Goal: Transaction & Acquisition: Purchase product/service

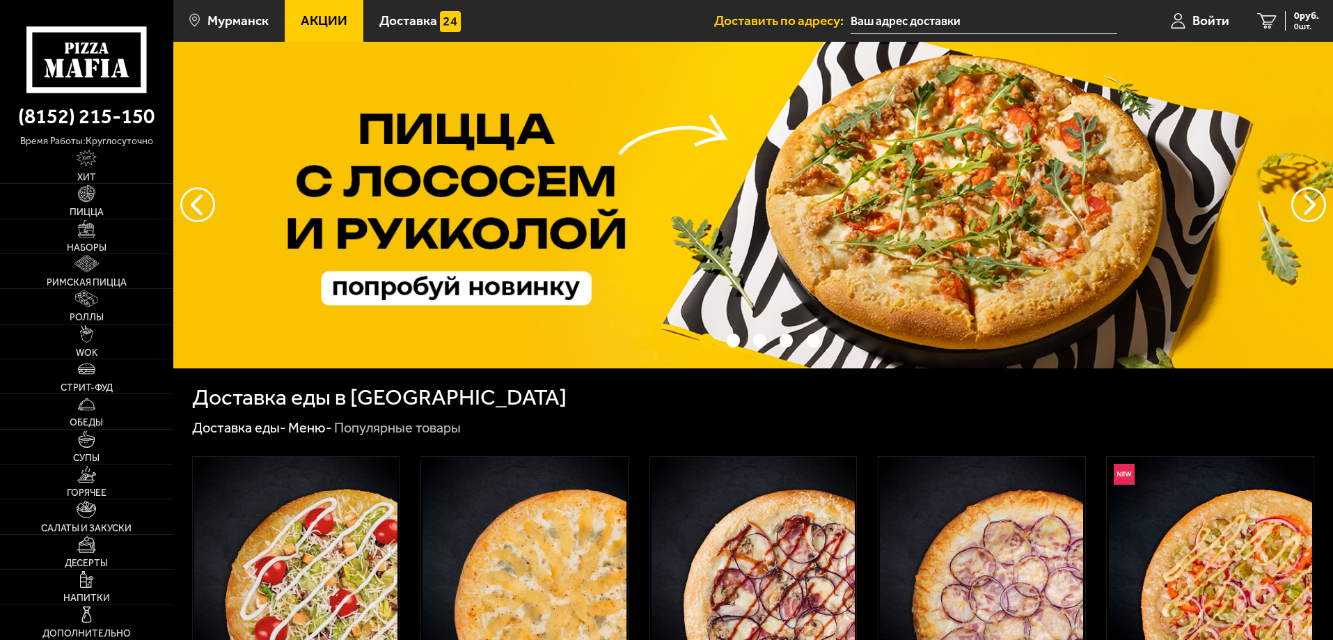
type input "[STREET_ADDRESS][PERSON_NAME]"
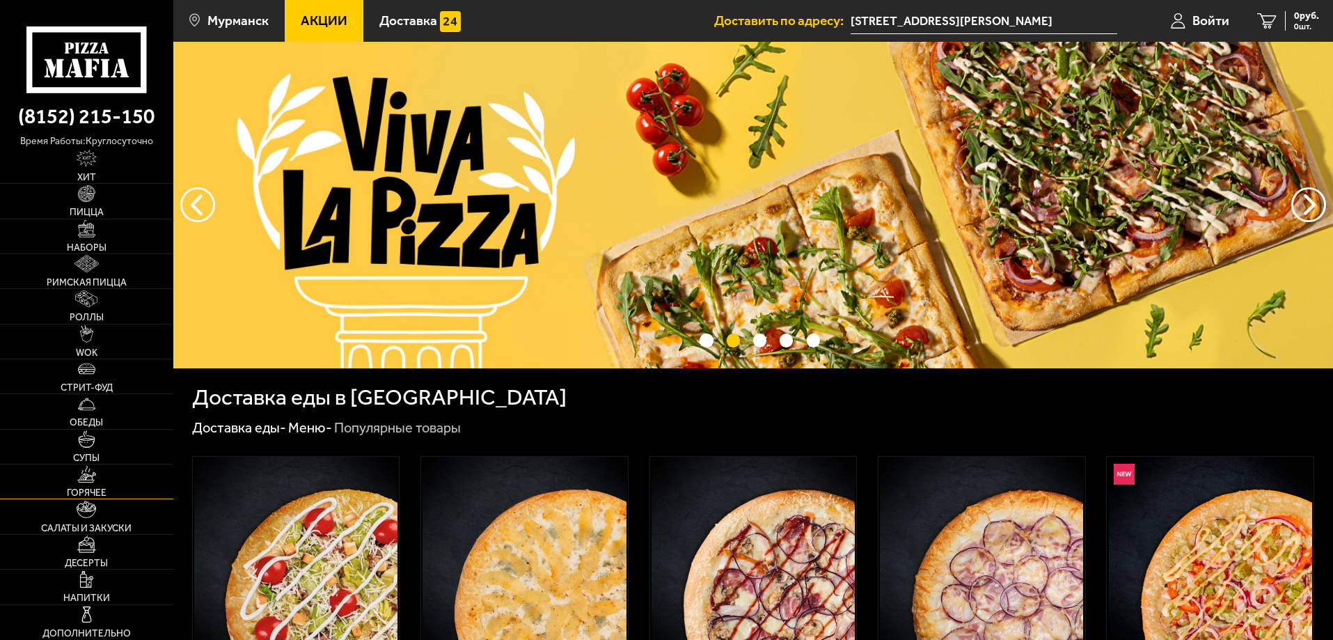
click at [94, 482] on img at bounding box center [86, 474] width 19 height 17
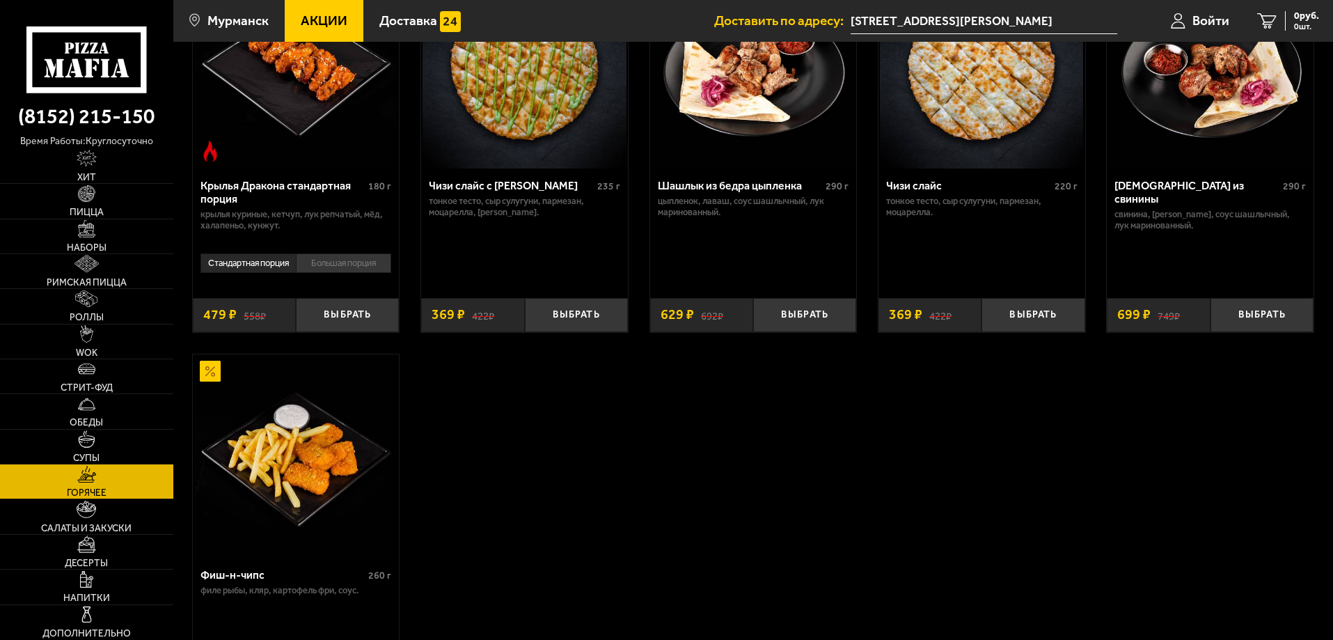
scroll to position [835, 0]
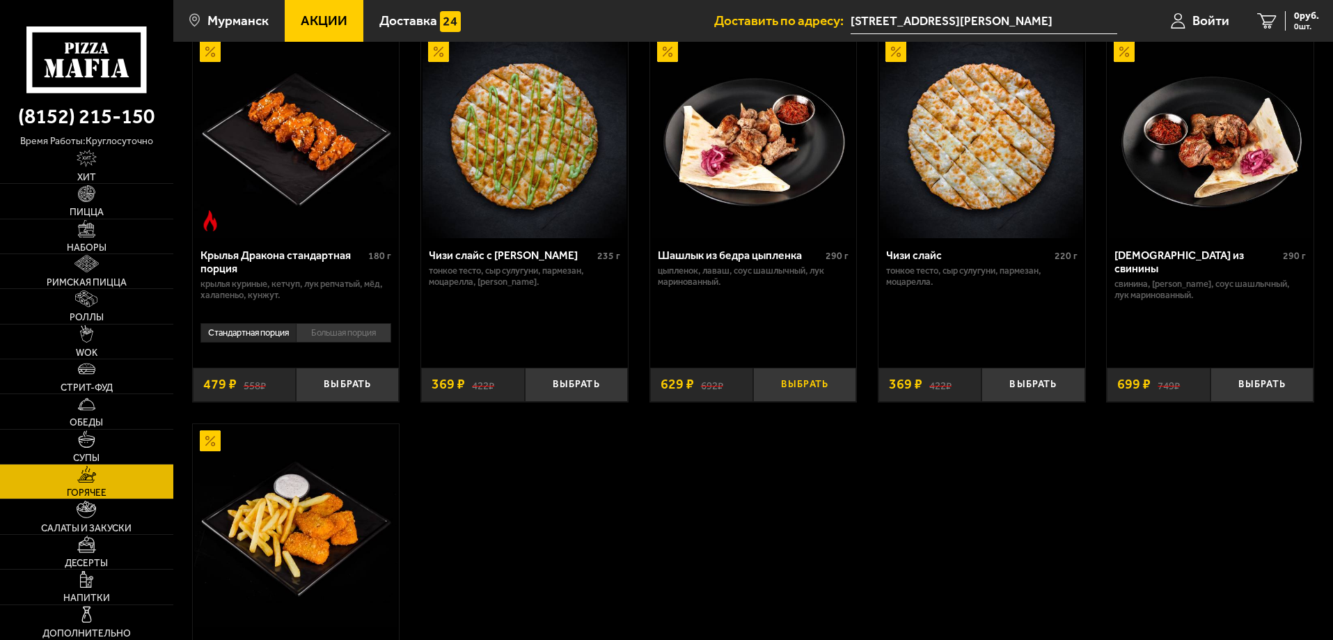
click at [789, 395] on button "Выбрать" at bounding box center [804, 385] width 103 height 34
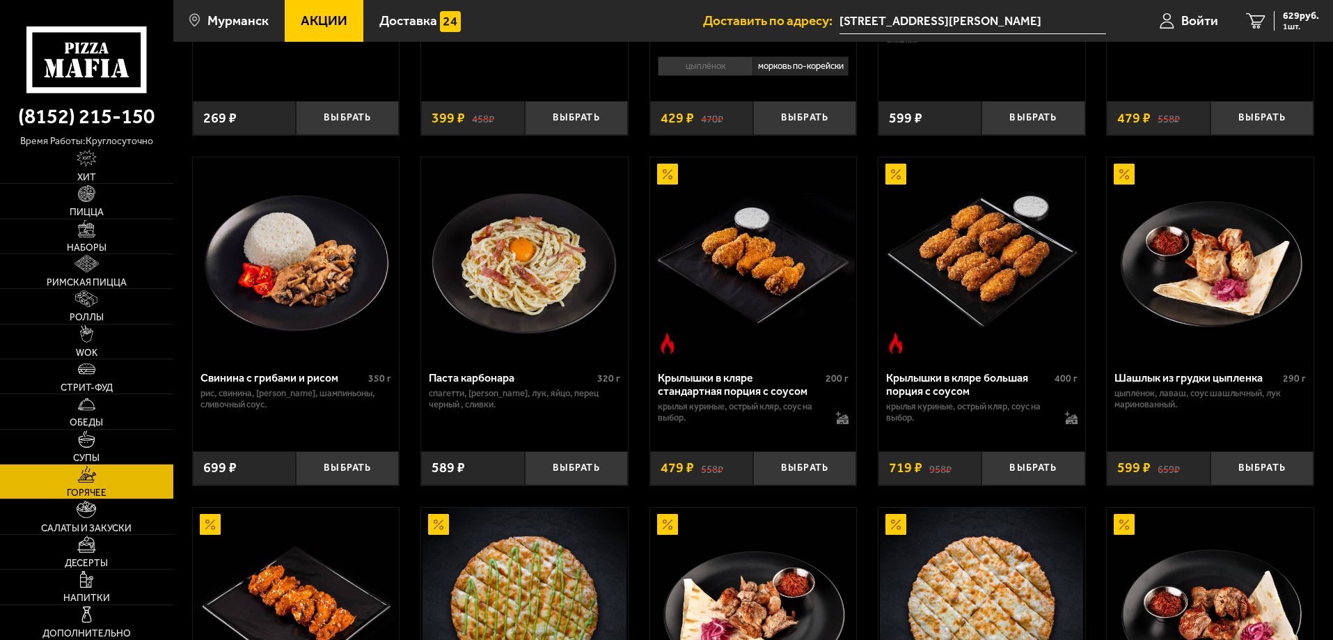
scroll to position [278, 0]
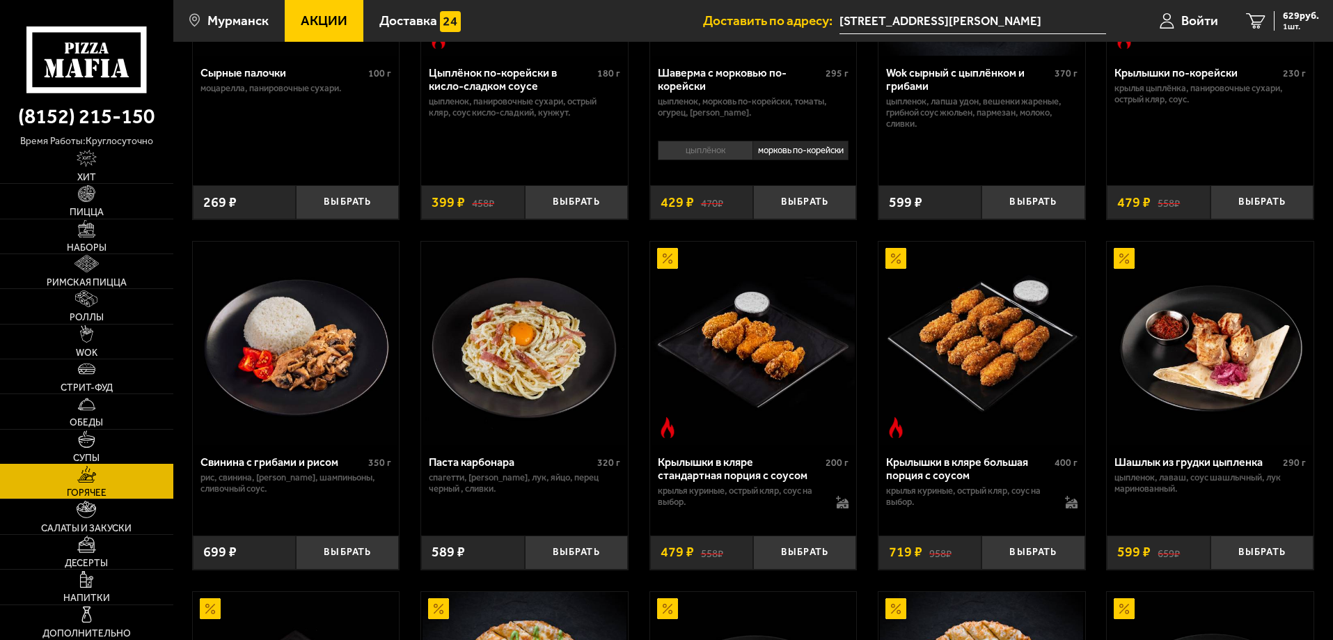
click at [82, 441] on img at bounding box center [86, 438] width 17 height 17
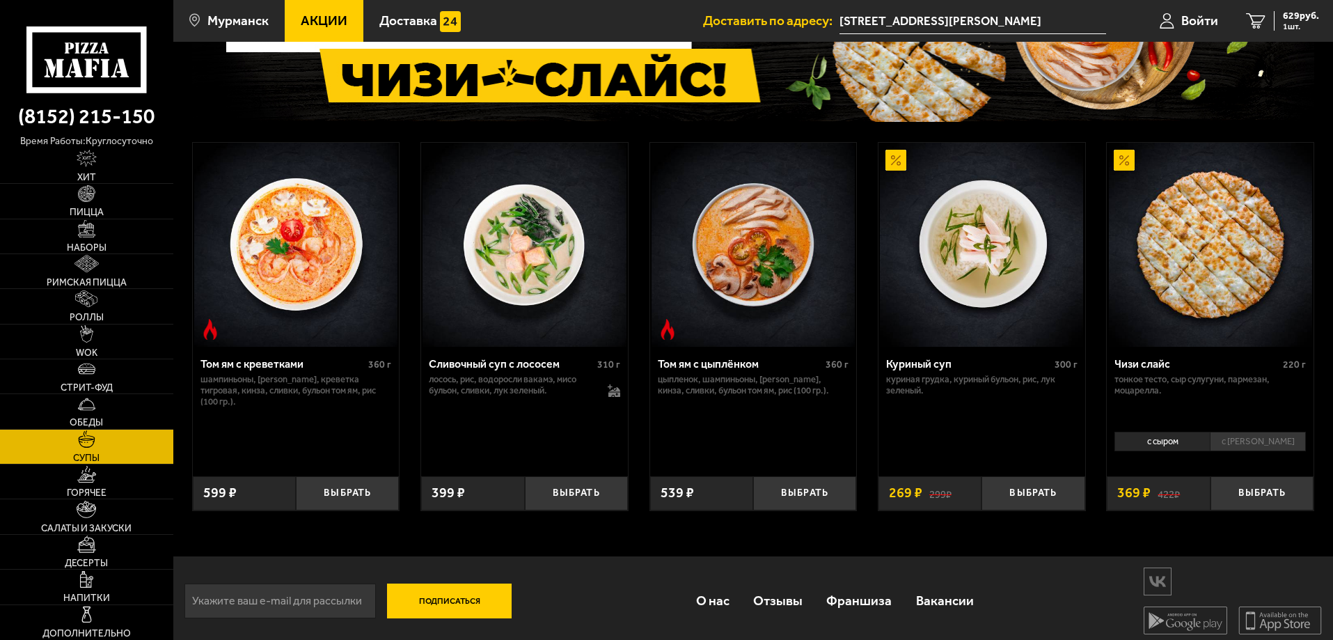
scroll to position [155, 0]
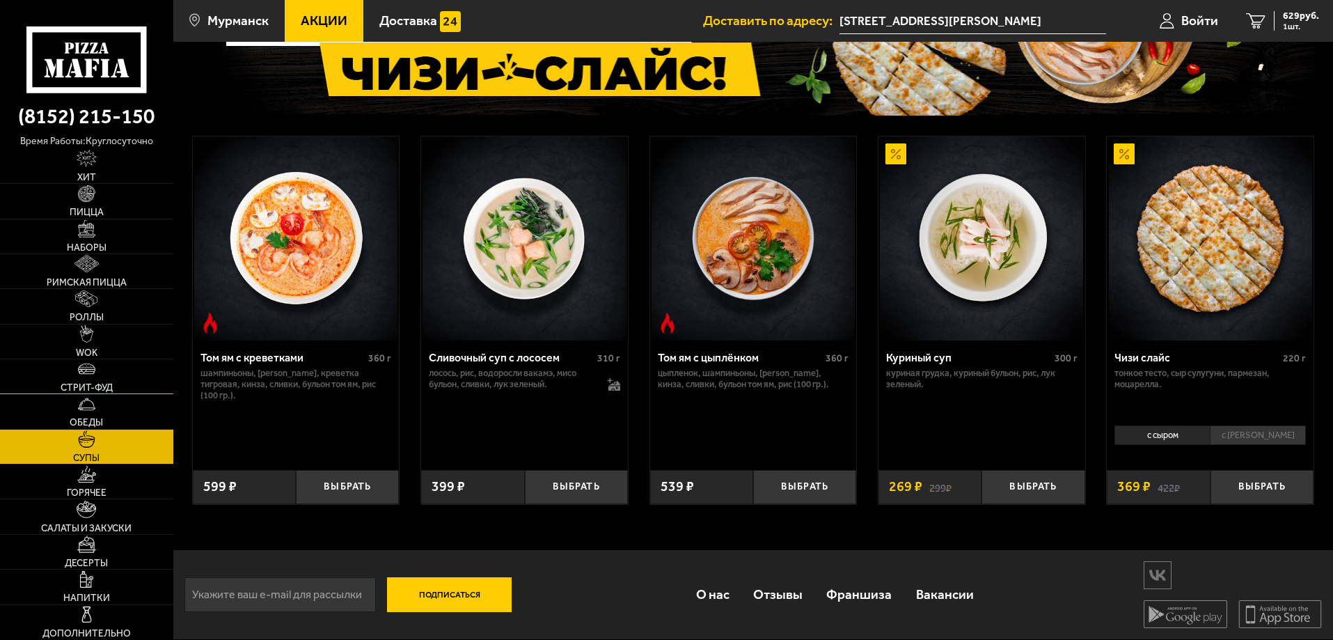
click at [79, 375] on img at bounding box center [86, 368] width 17 height 17
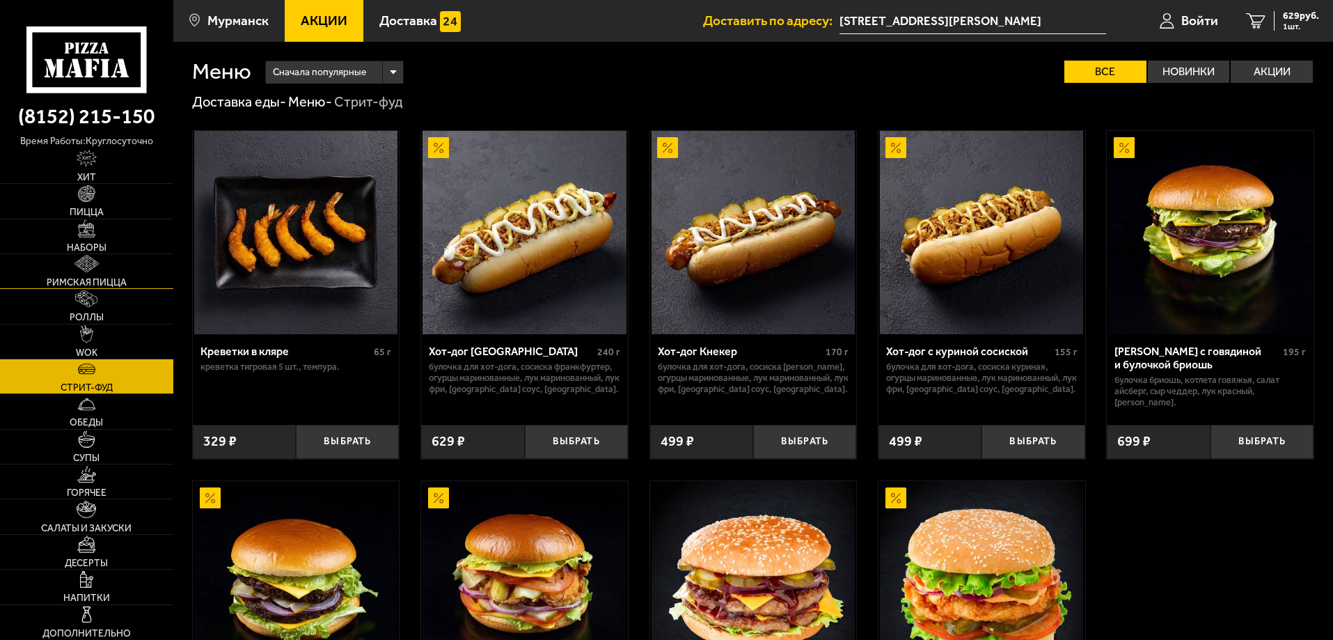
click at [86, 270] on img at bounding box center [86, 263] width 24 height 17
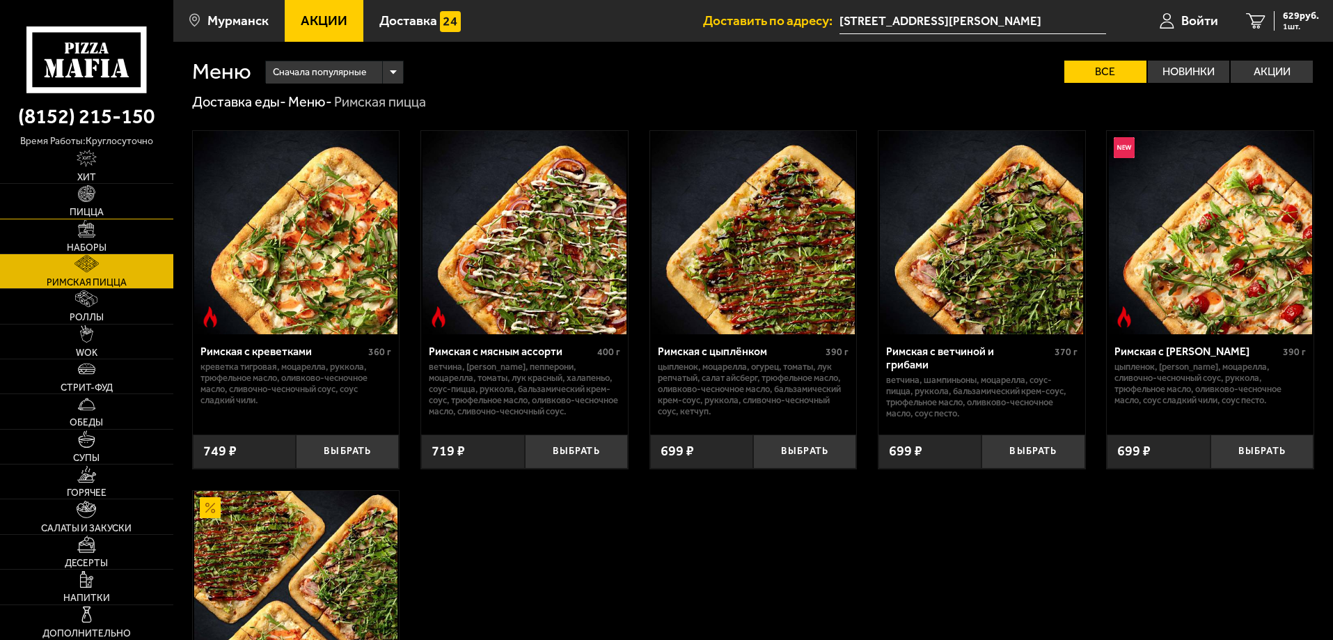
click at [83, 197] on img at bounding box center [86, 193] width 17 height 17
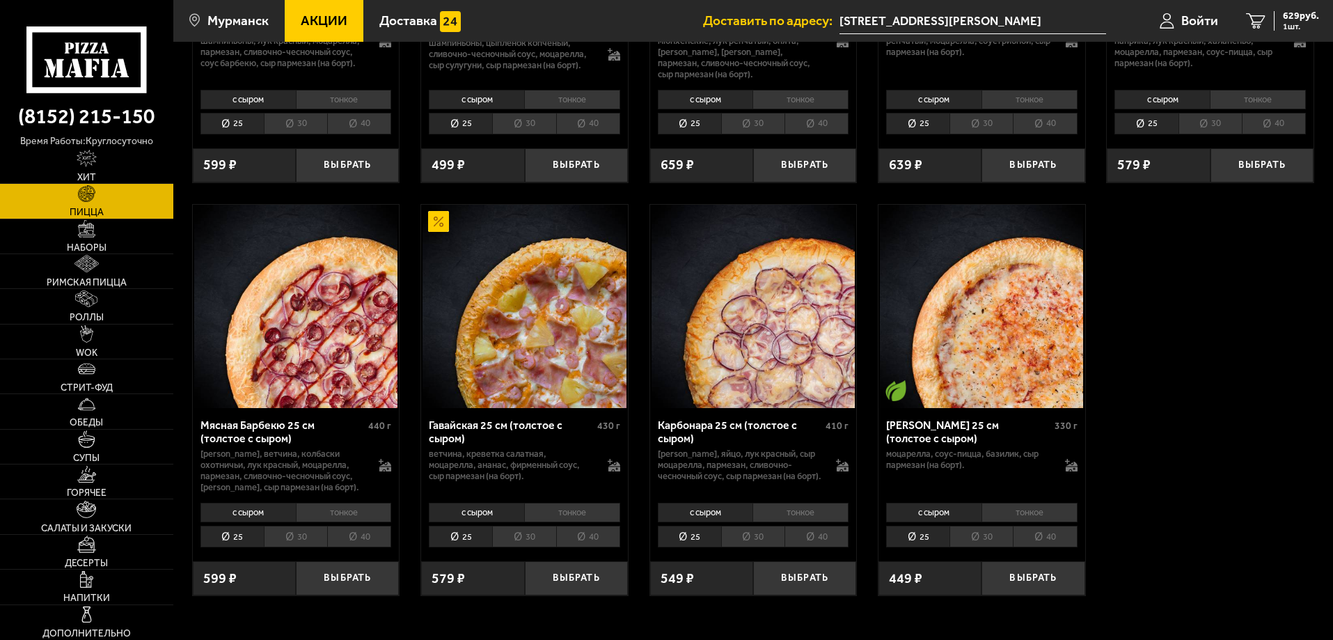
scroll to position [2506, 0]
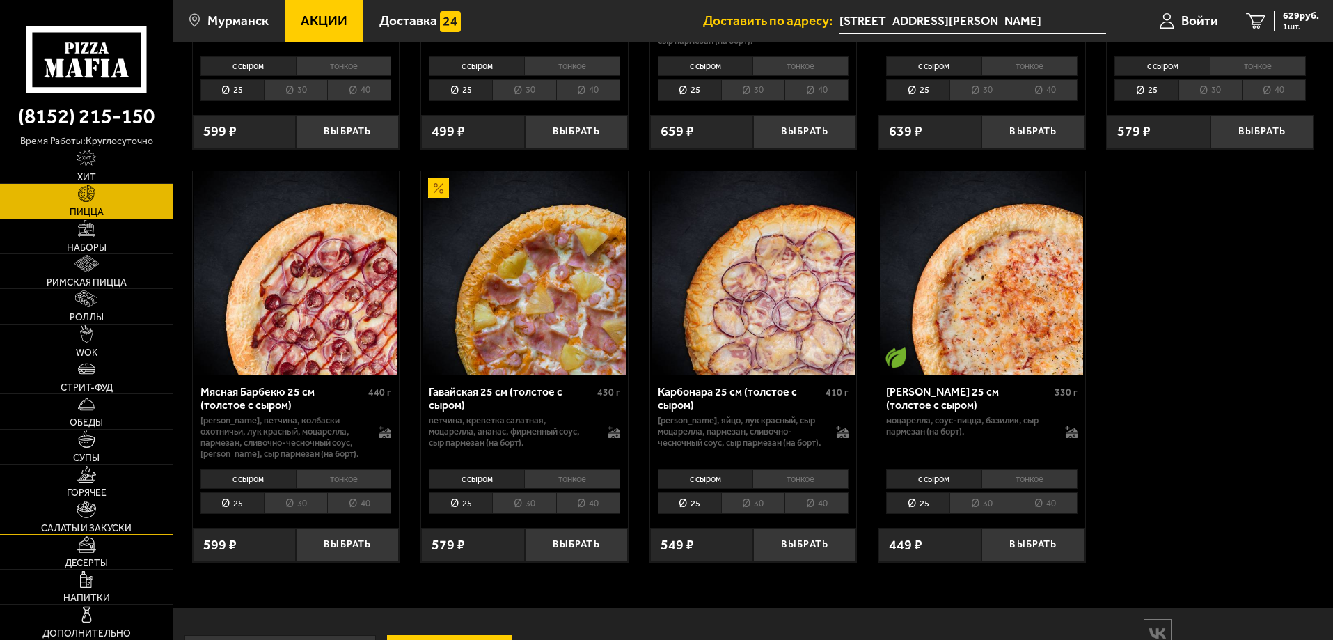
click at [86, 514] on img at bounding box center [86, 509] width 19 height 17
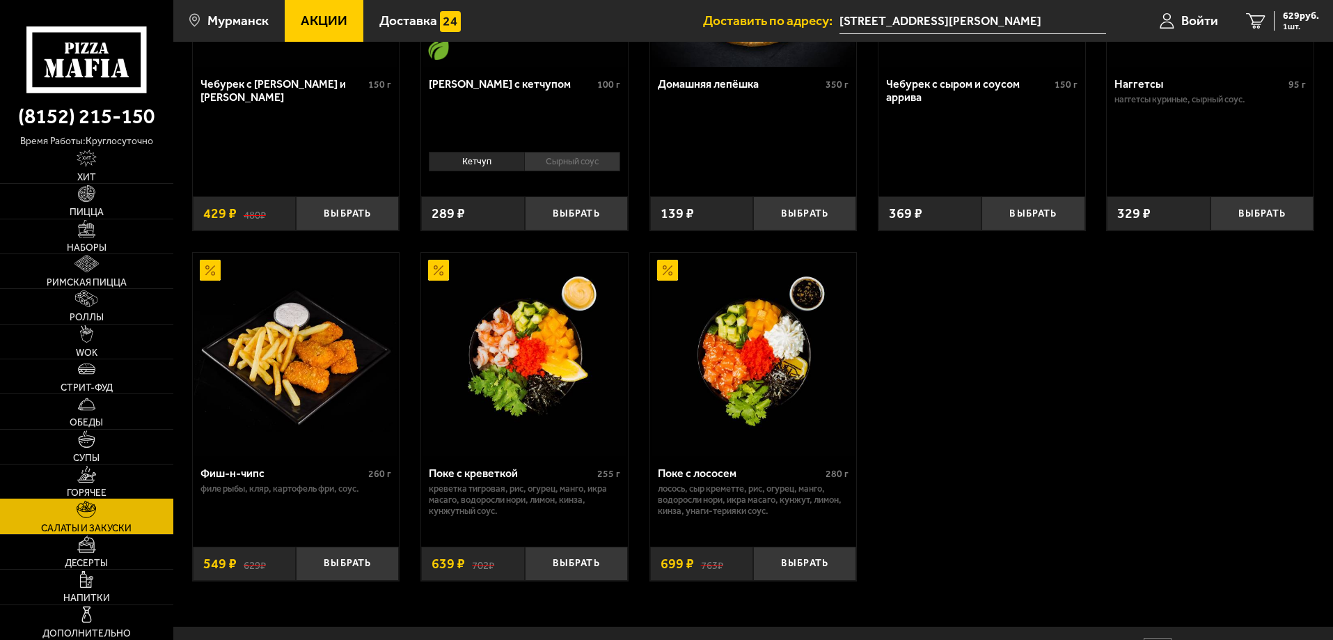
scroll to position [1114, 0]
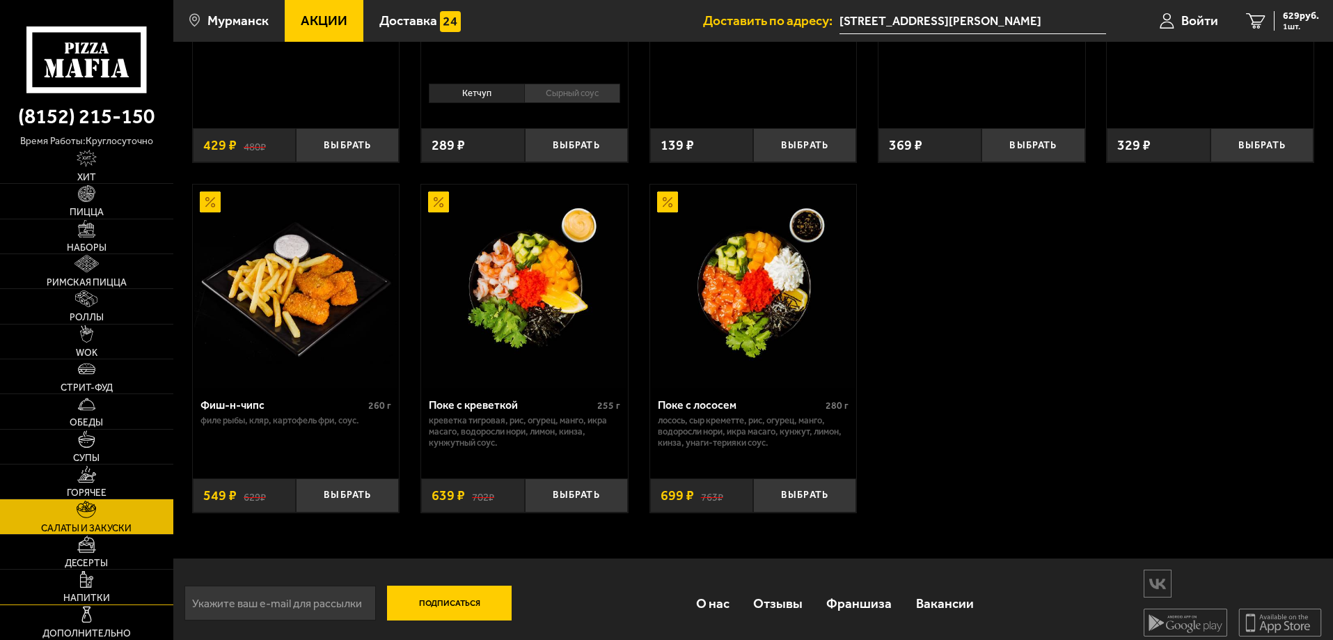
click at [93, 591] on link "Напитки" at bounding box center [86, 586] width 173 height 34
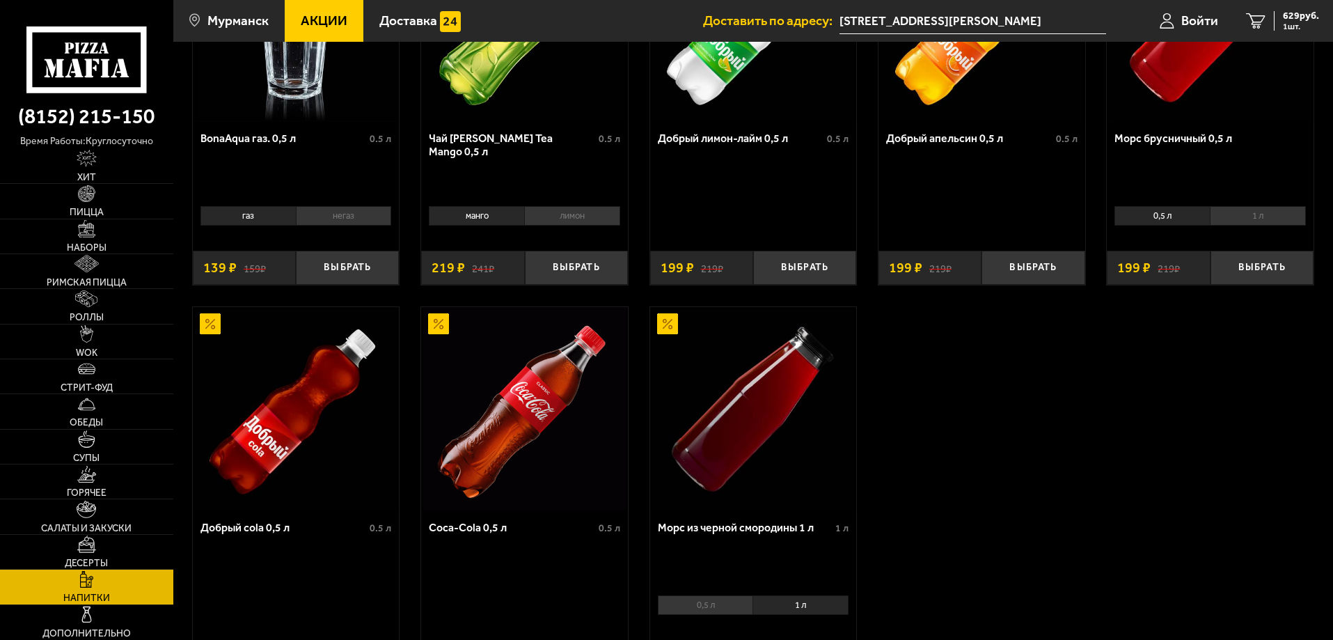
scroll to position [278, 0]
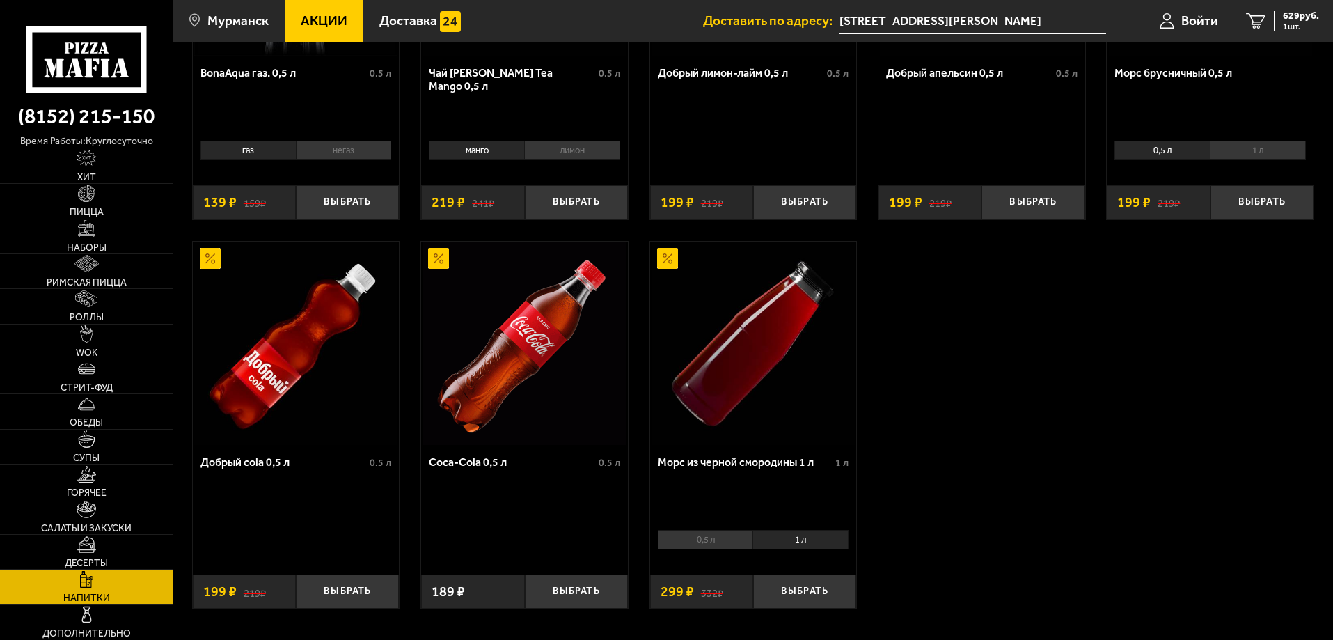
click at [90, 202] on img at bounding box center [86, 193] width 17 height 17
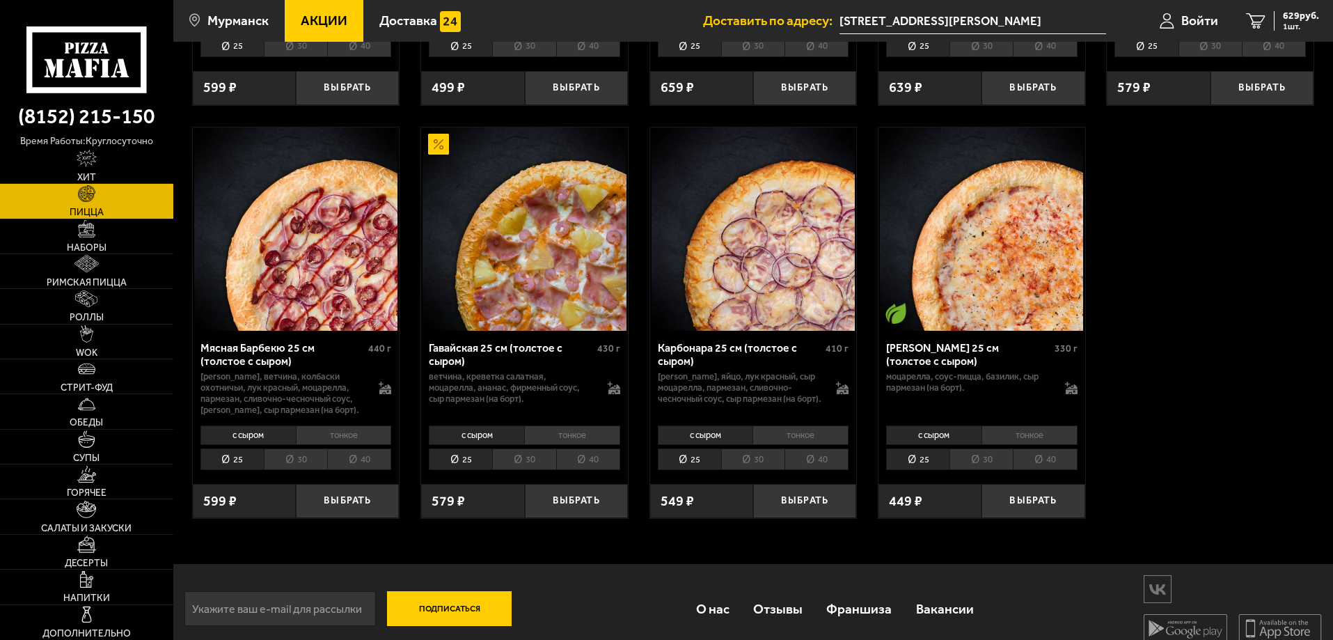
scroll to position [2572, 0]
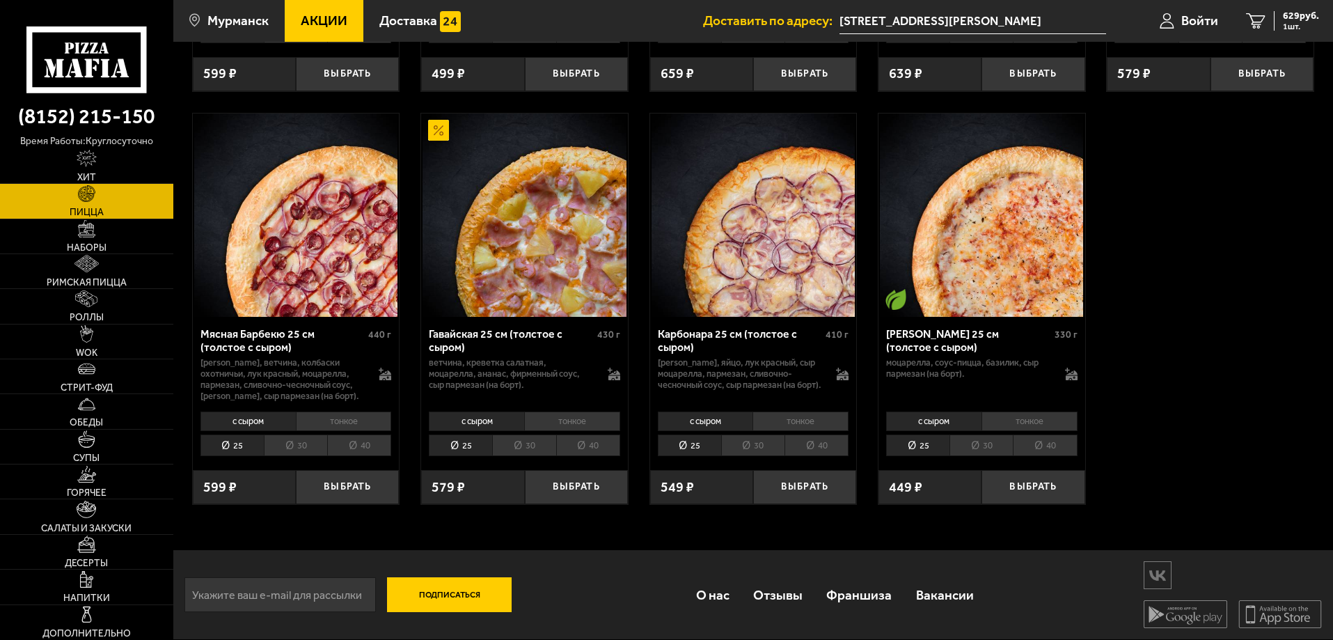
click at [343, 423] on li "тонкое" at bounding box center [344, 420] width 96 height 19
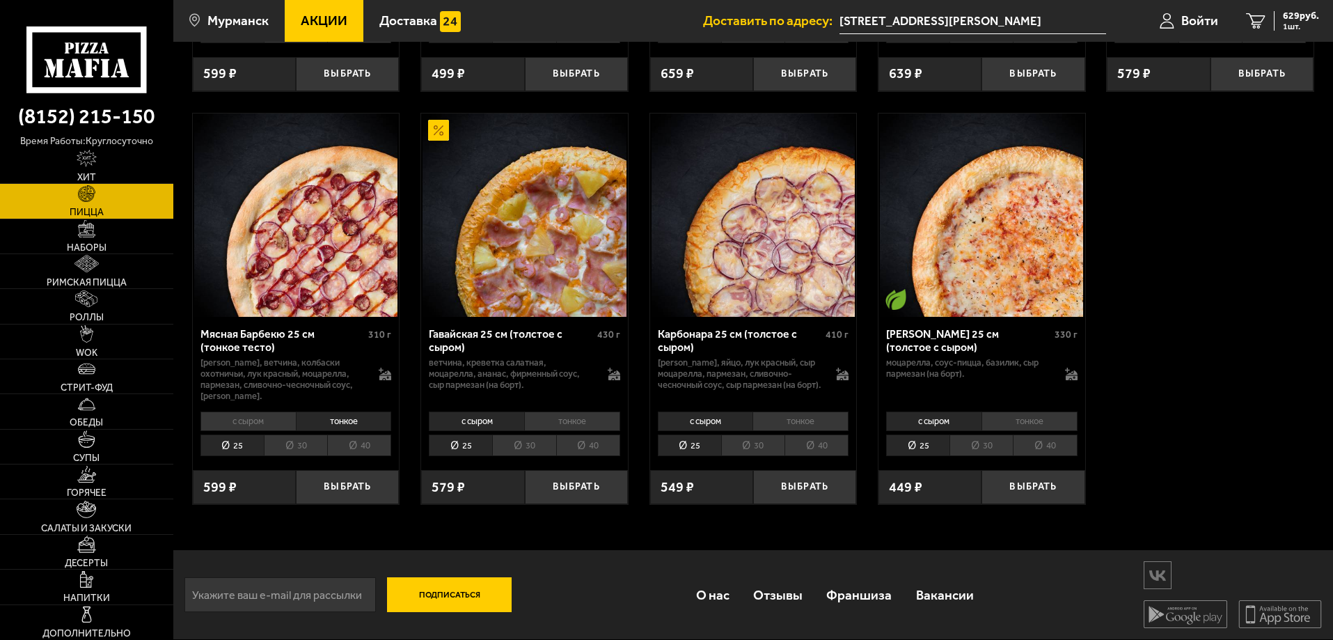
click at [266, 416] on li "с сыром" at bounding box center [248, 420] width 95 height 19
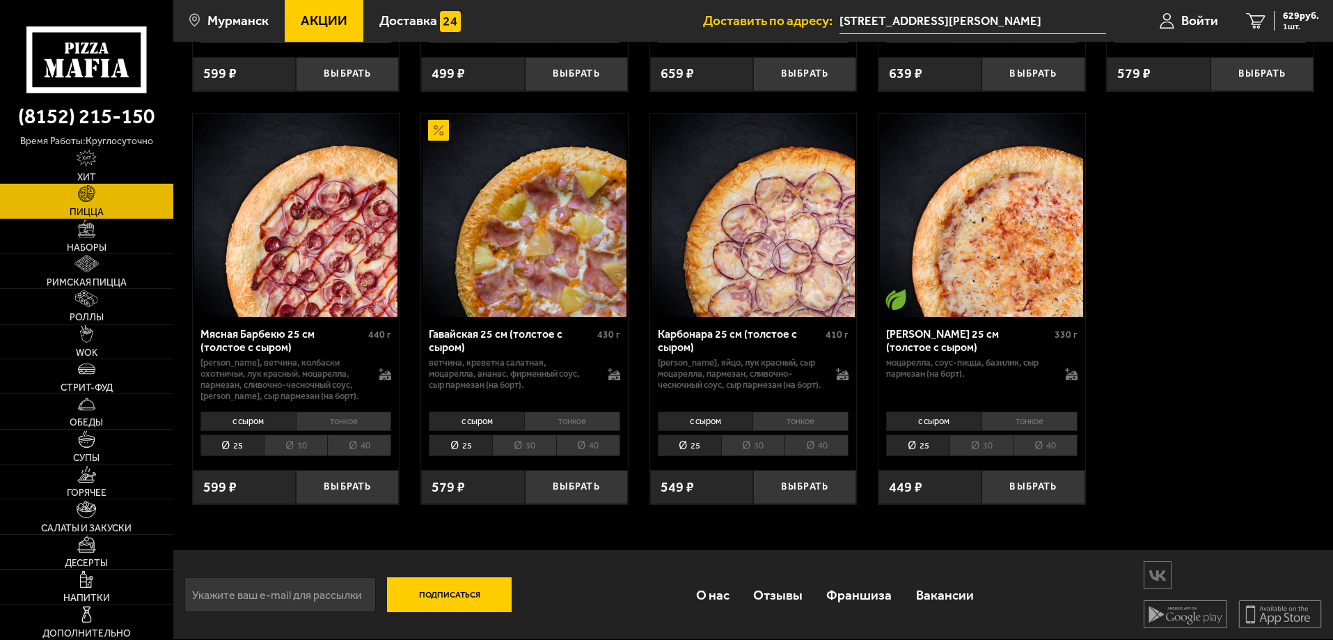
click at [326, 415] on li "тонкое" at bounding box center [344, 420] width 96 height 19
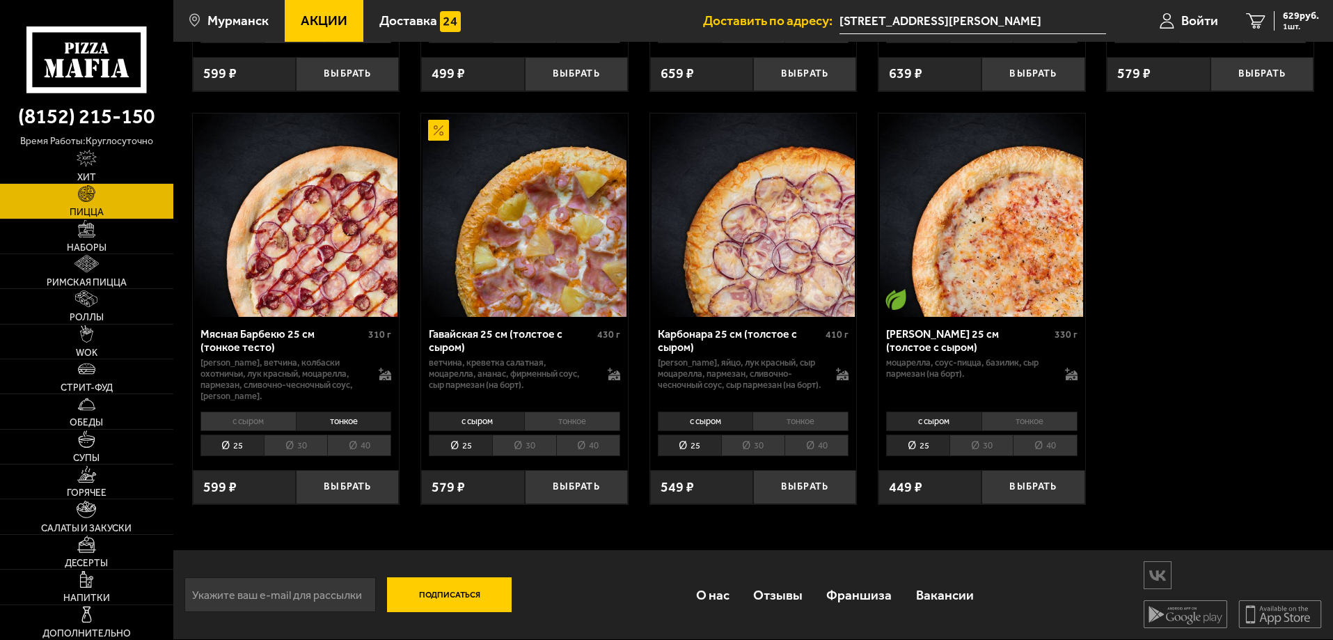
click at [263, 414] on li "с сыром" at bounding box center [248, 420] width 95 height 19
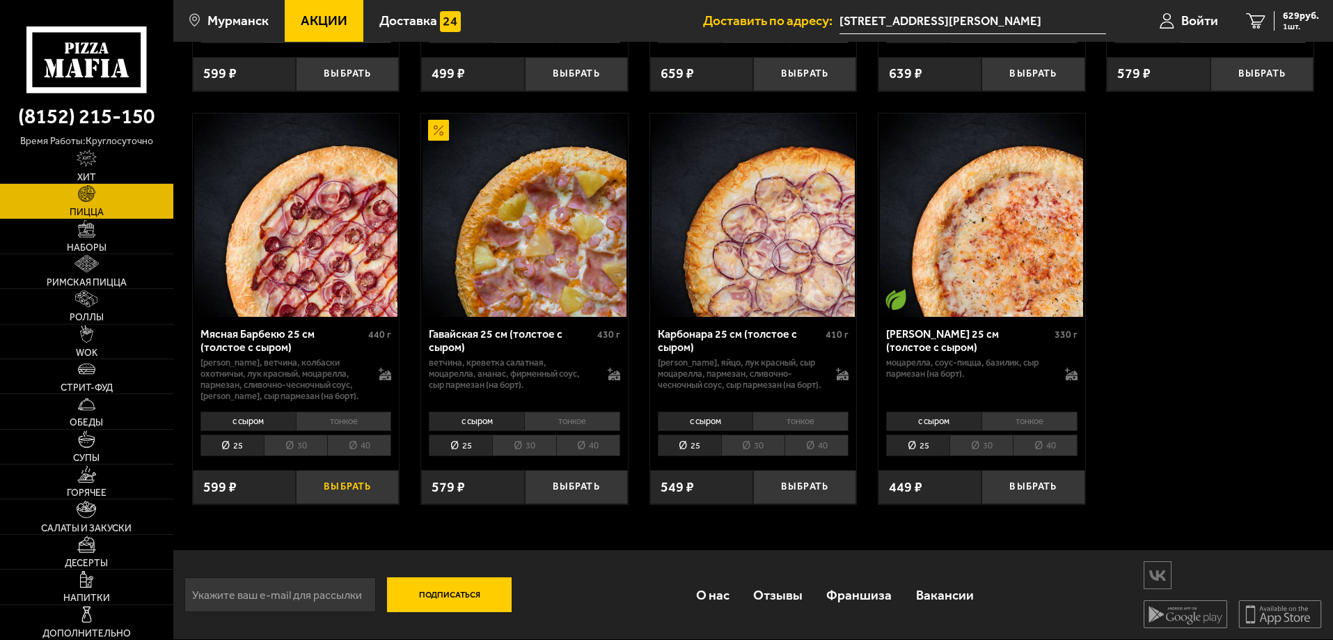
click at [341, 484] on button "Выбрать" at bounding box center [347, 487] width 103 height 34
click at [1292, 18] on span "1228 руб." at bounding box center [1299, 16] width 42 height 10
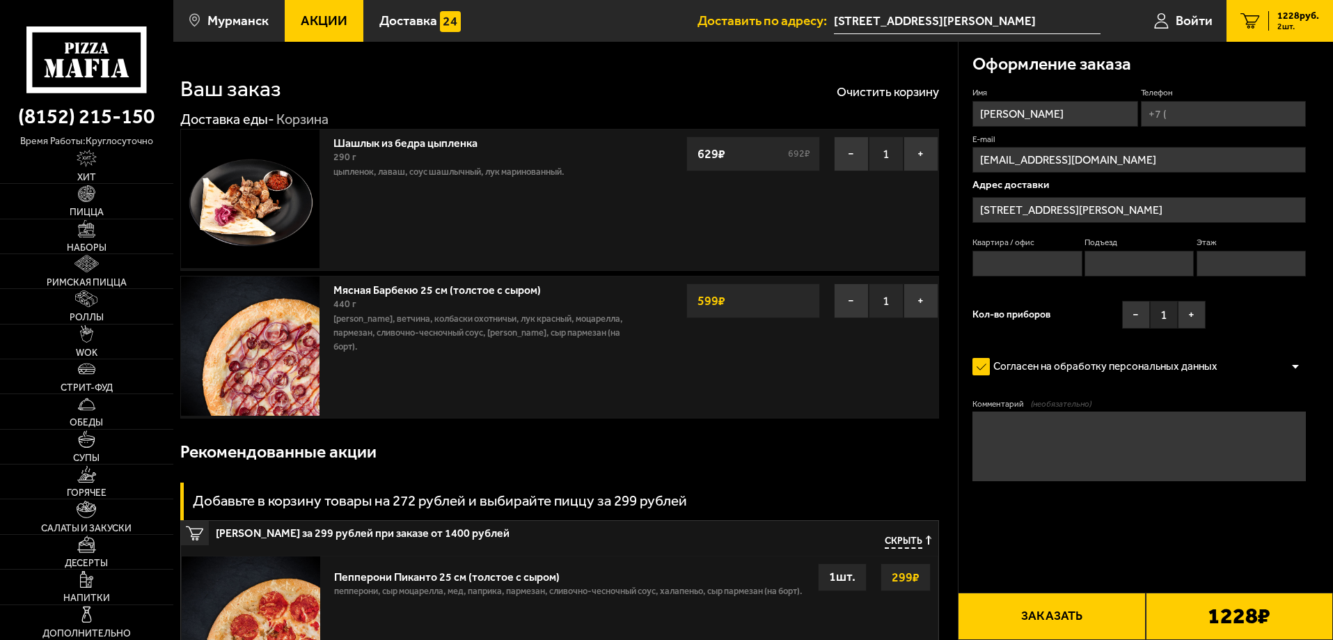
click at [1176, 113] on input "Телефон" at bounding box center [1223, 114] width 165 height 26
type input "[PHONE_NUMBER]"
